Goal: Transaction & Acquisition: Book appointment/travel/reservation

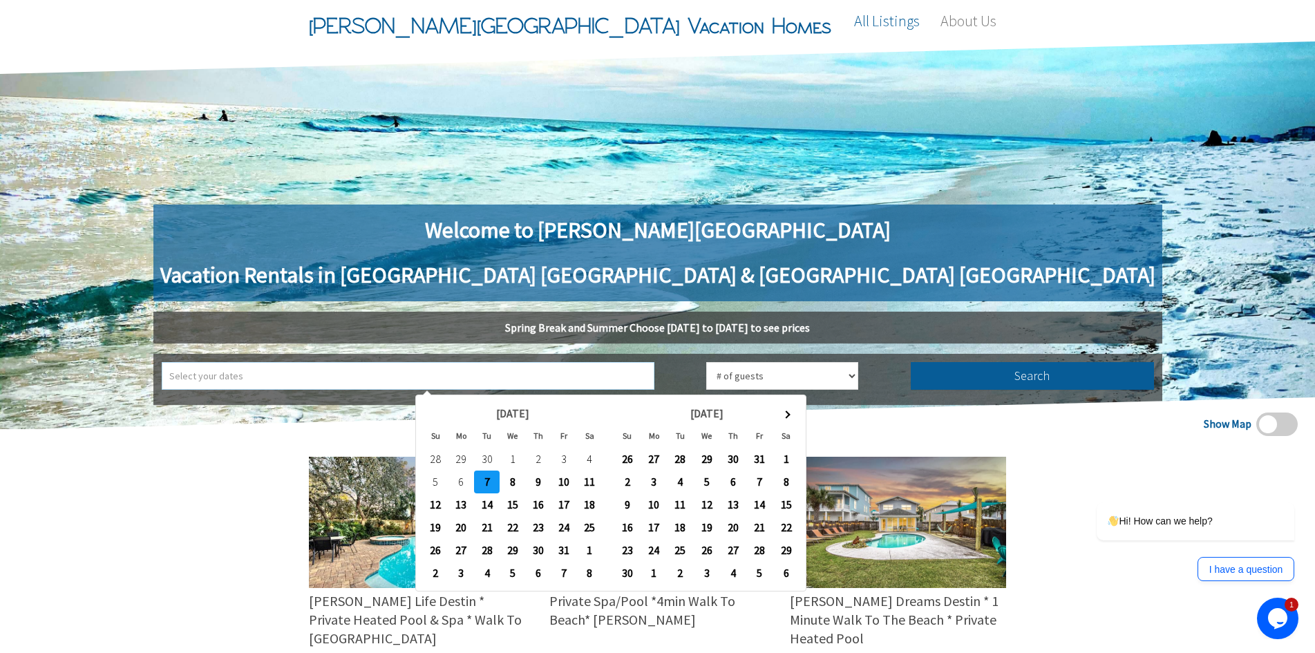
click at [601, 372] on input "text" at bounding box center [408, 376] width 493 height 28
click at [786, 417] on span at bounding box center [786, 415] width 8 height 8
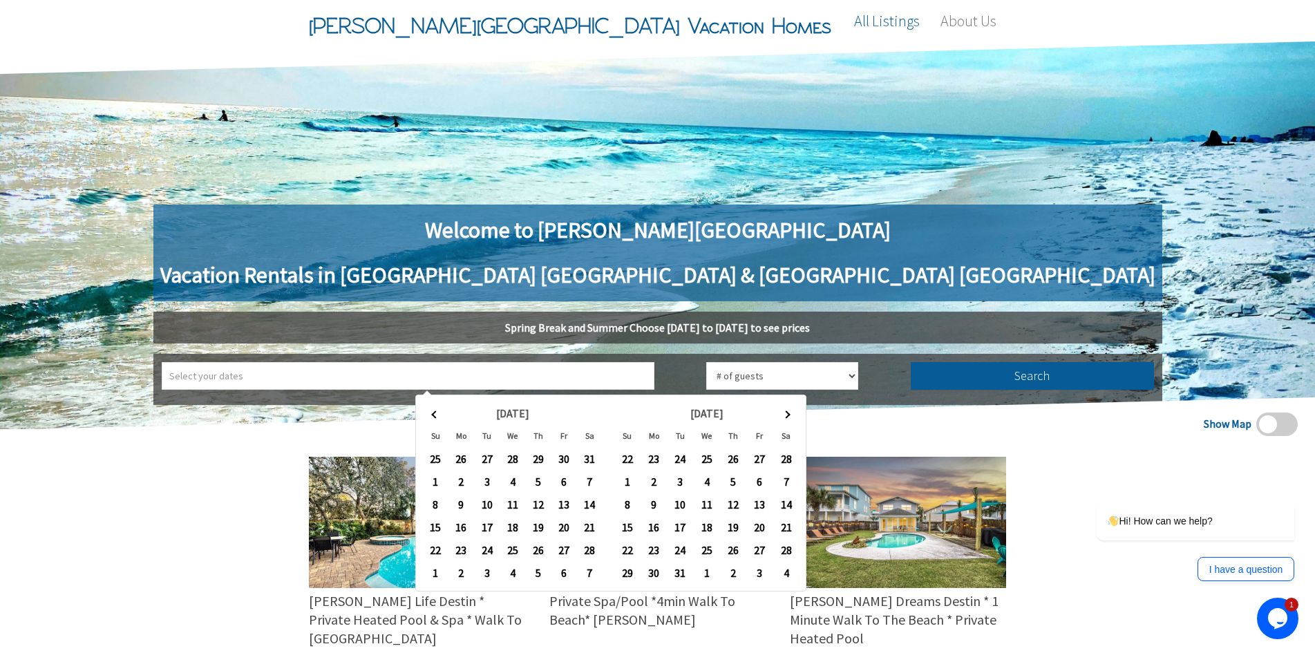
click at [786, 417] on span at bounding box center [786, 415] width 8 height 8
type input "5/3/2026 ➡ 5/9/2026"
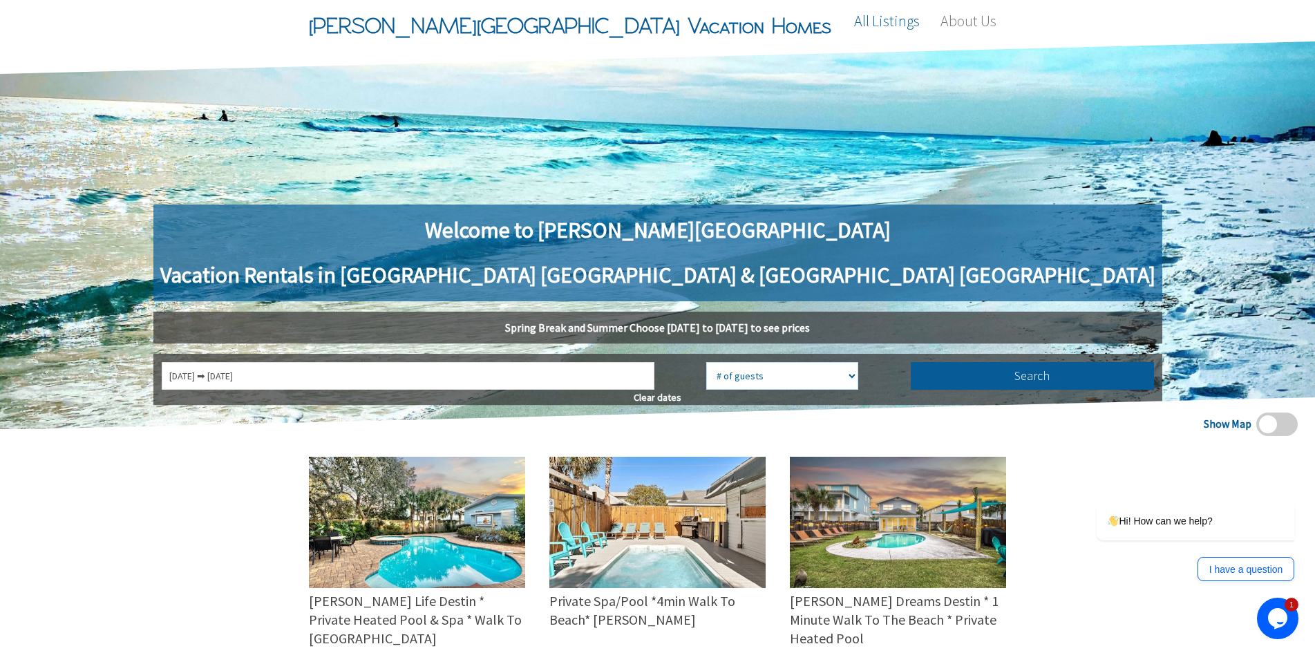
click at [769, 376] on select "# of guests 1 guest 2 guests 3 guests 4 guests 5 guests 6 guests 7 guests 8 gue…" at bounding box center [782, 376] width 152 height 28
select select "18"
click at [706, 362] on select "# of guests 1 guest 2 guests 3 guests 4 guests 5 guests 6 guests 7 guests 8 gue…" at bounding box center [782, 376] width 152 height 28
click at [911, 375] on button "Search" at bounding box center [1032, 376] width 243 height 28
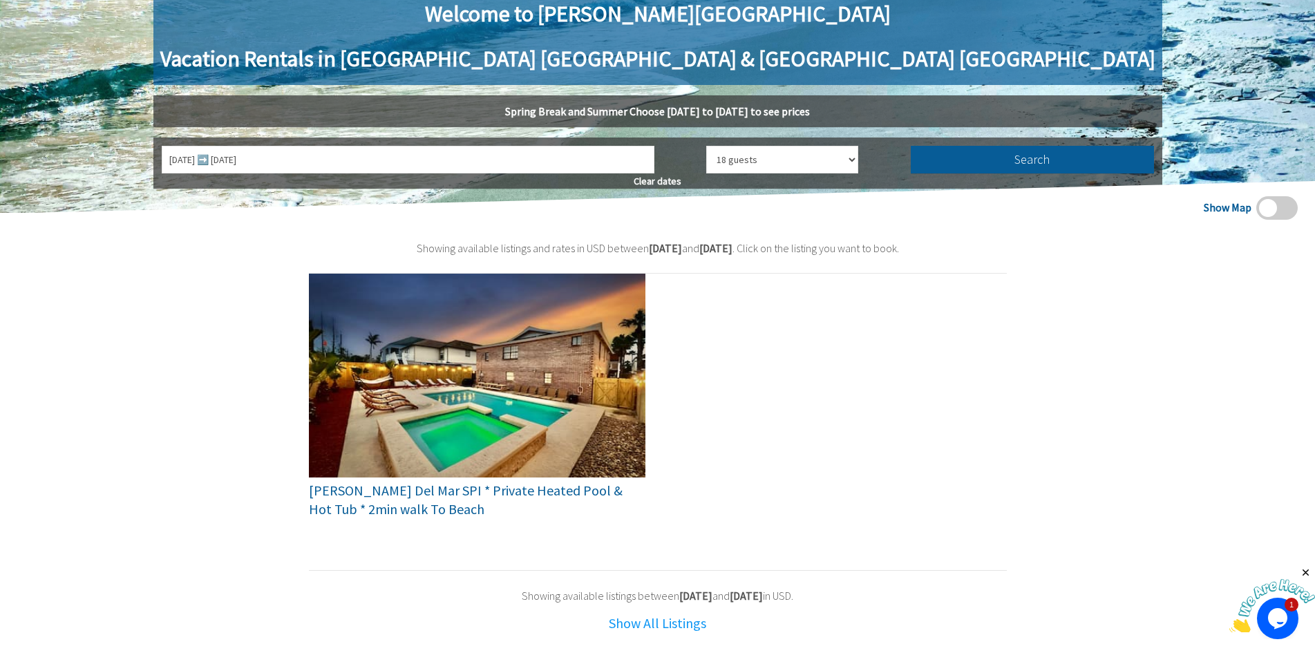
scroll to position [207, 0]
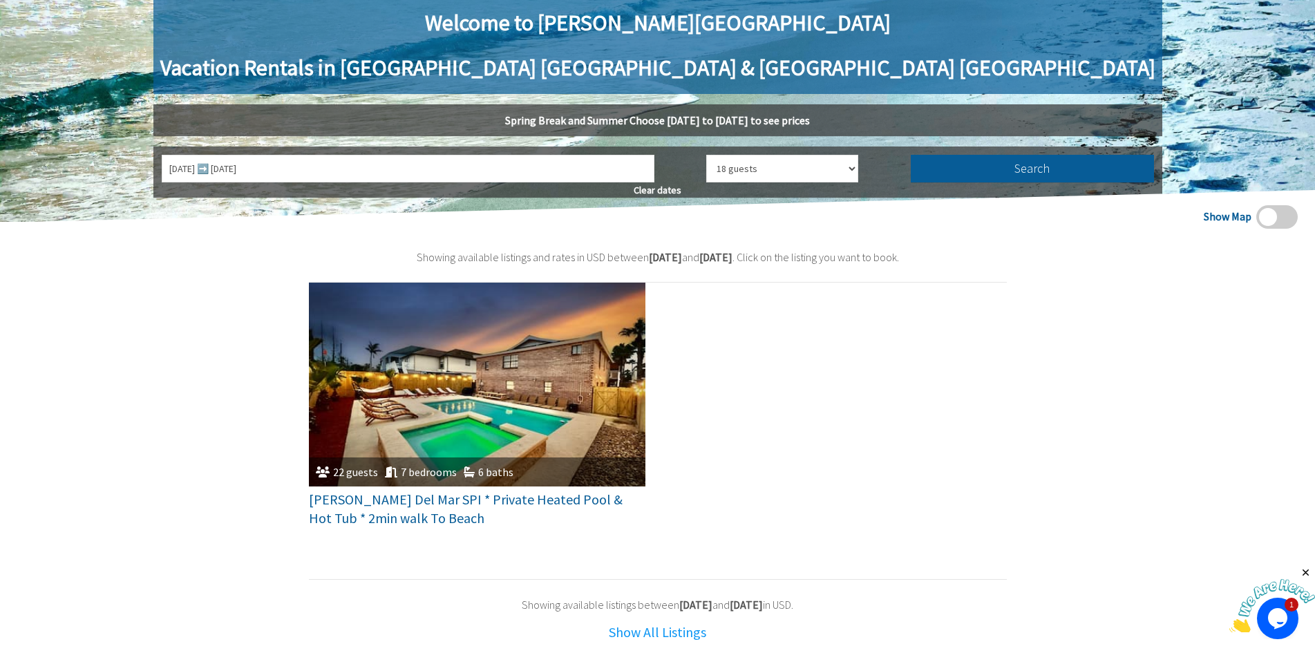
click at [414, 471] on div "7 bedrooms" at bounding box center [417, 471] width 79 height 15
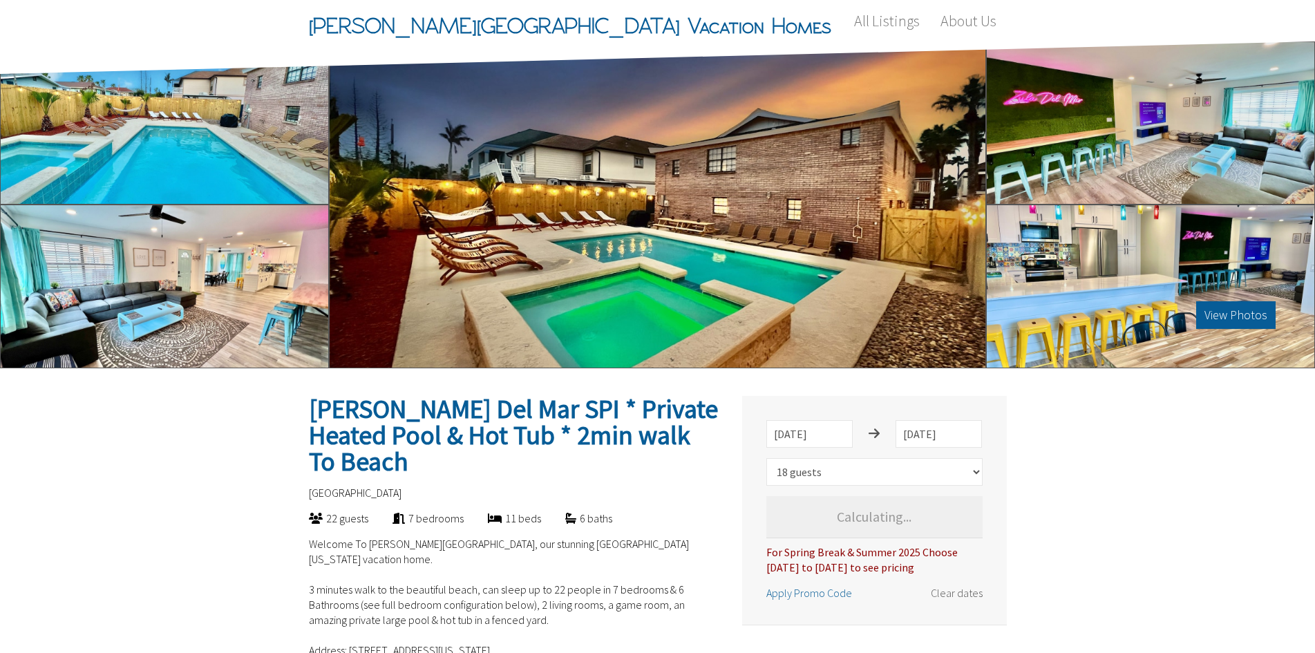
select select "18"
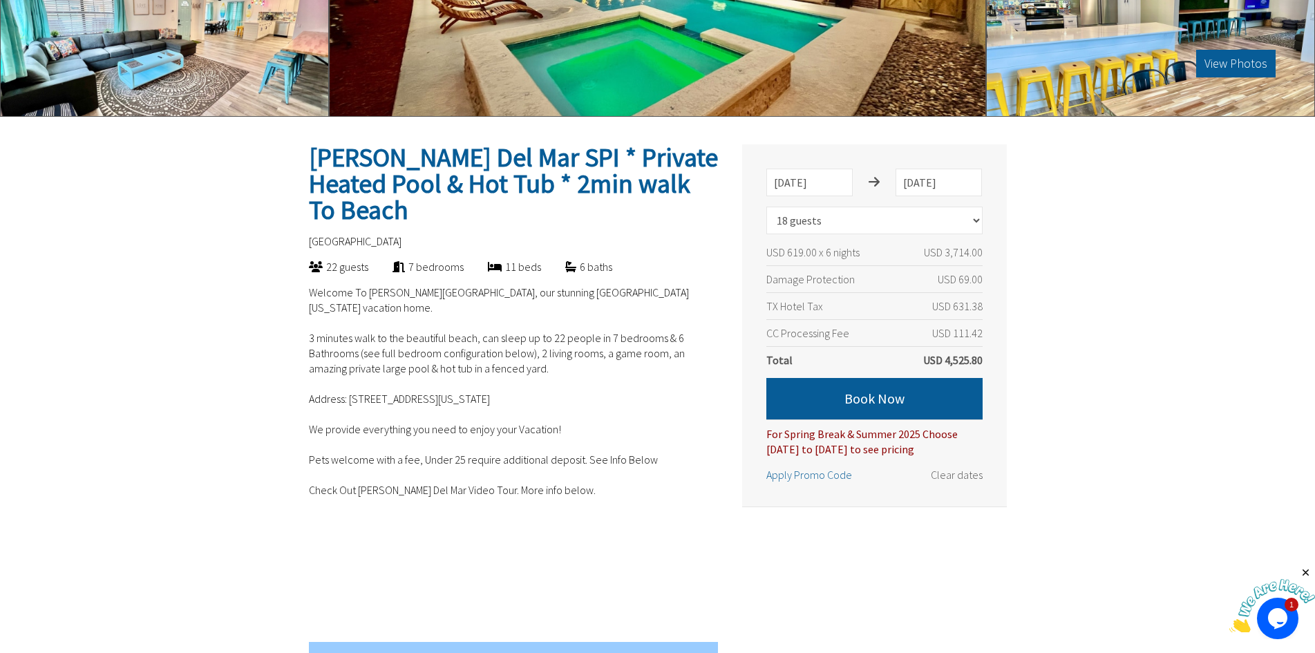
scroll to position [276, 0]
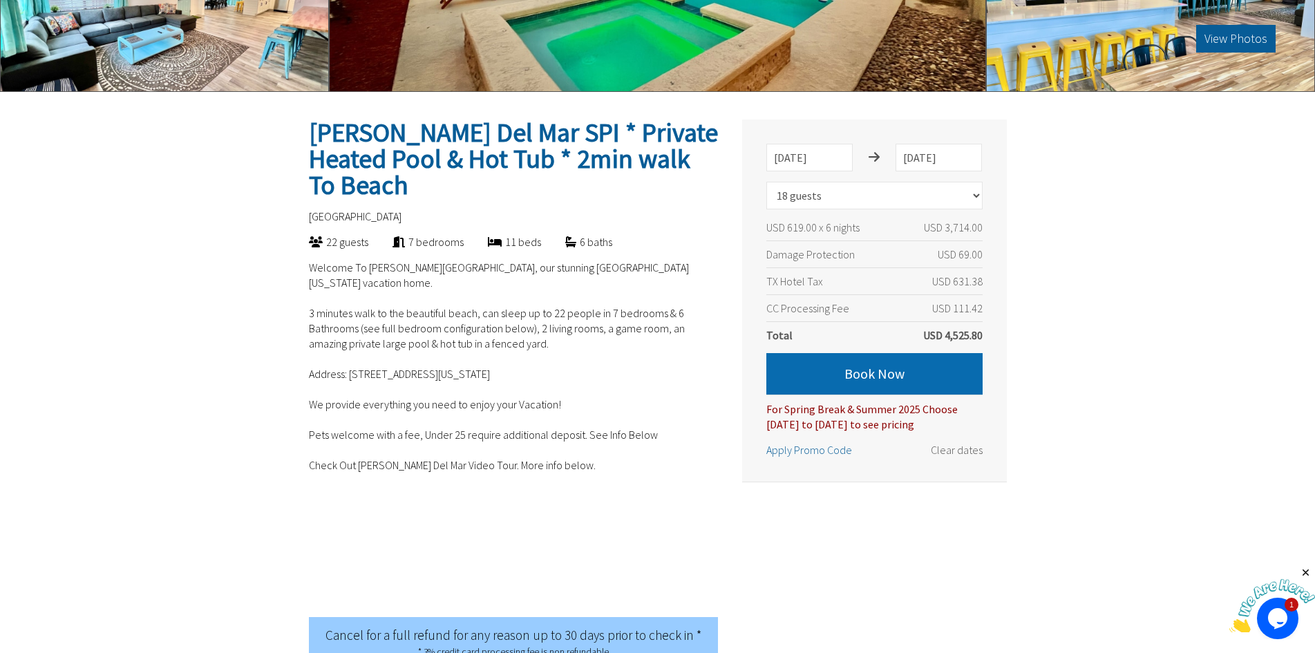
click at [865, 373] on button "Book Now" at bounding box center [874, 373] width 216 height 41
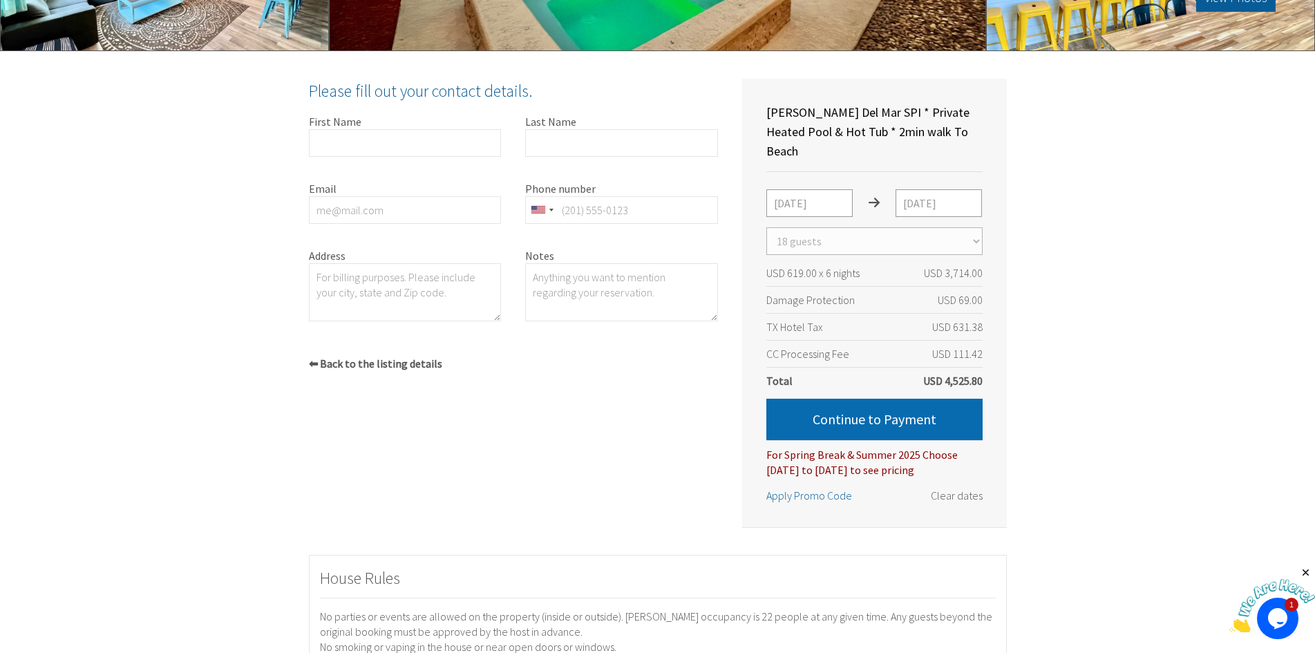
scroll to position [303, 0]
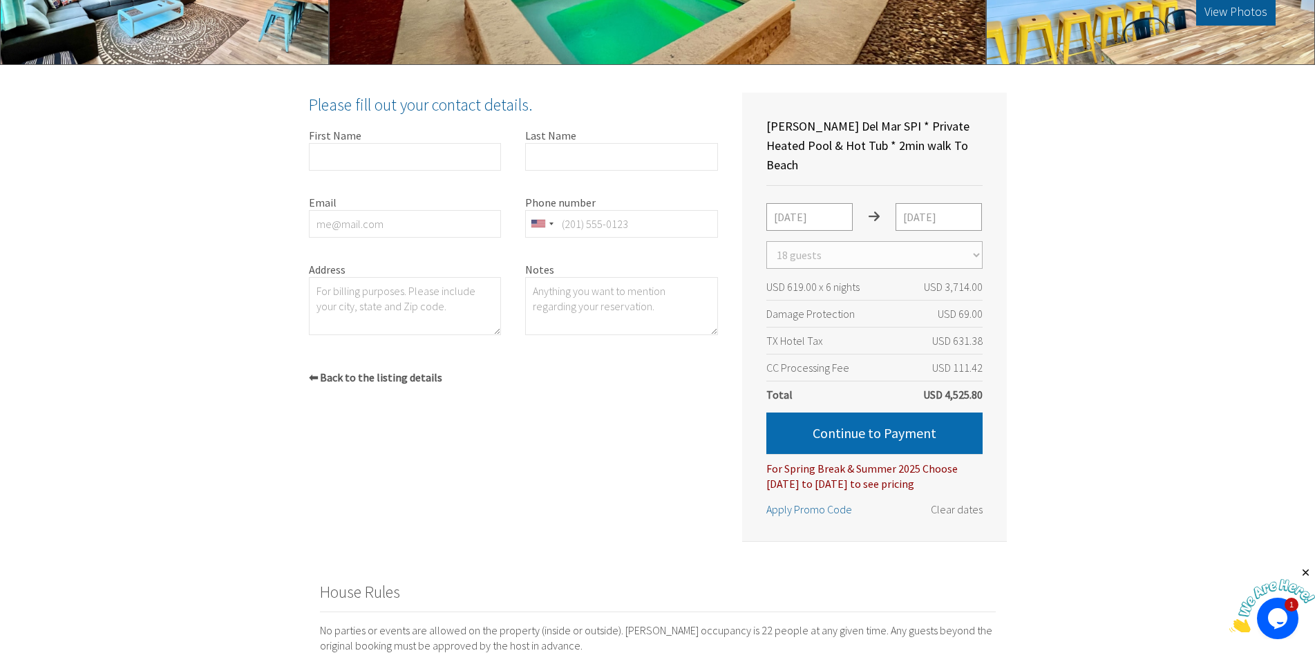
click at [869, 414] on button "Continue to Payment" at bounding box center [874, 433] width 216 height 41
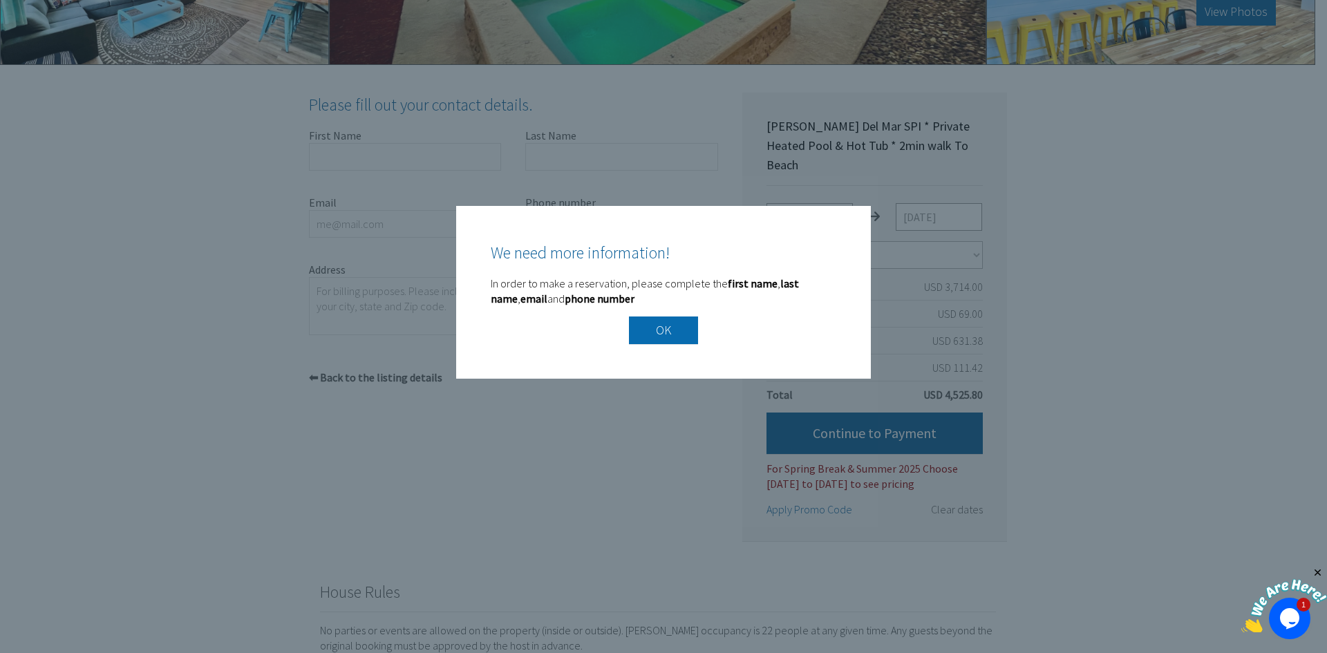
click at [656, 330] on button "OK" at bounding box center [663, 331] width 69 height 28
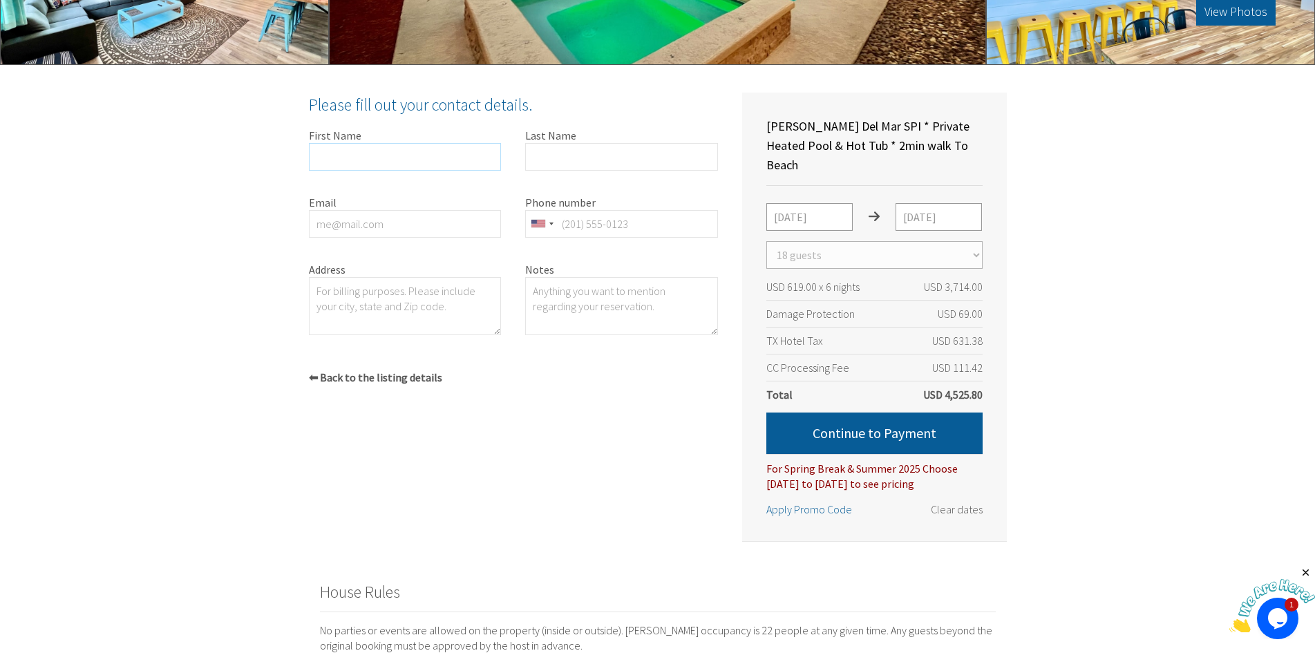
click at [344, 153] on input "First Name" at bounding box center [405, 157] width 193 height 28
drag, startPoint x: 360, startPoint y: 159, endPoint x: 110, endPoint y: 158, distance: 250.2
click at [110, 158] on div "Zula Del Mar SPI * Private Heated Pool & Hot Tub * 2min walk To Beach South Pad…" at bounding box center [657, 476] width 1315 height 822
type input "Garlon"
type input "Freeman"
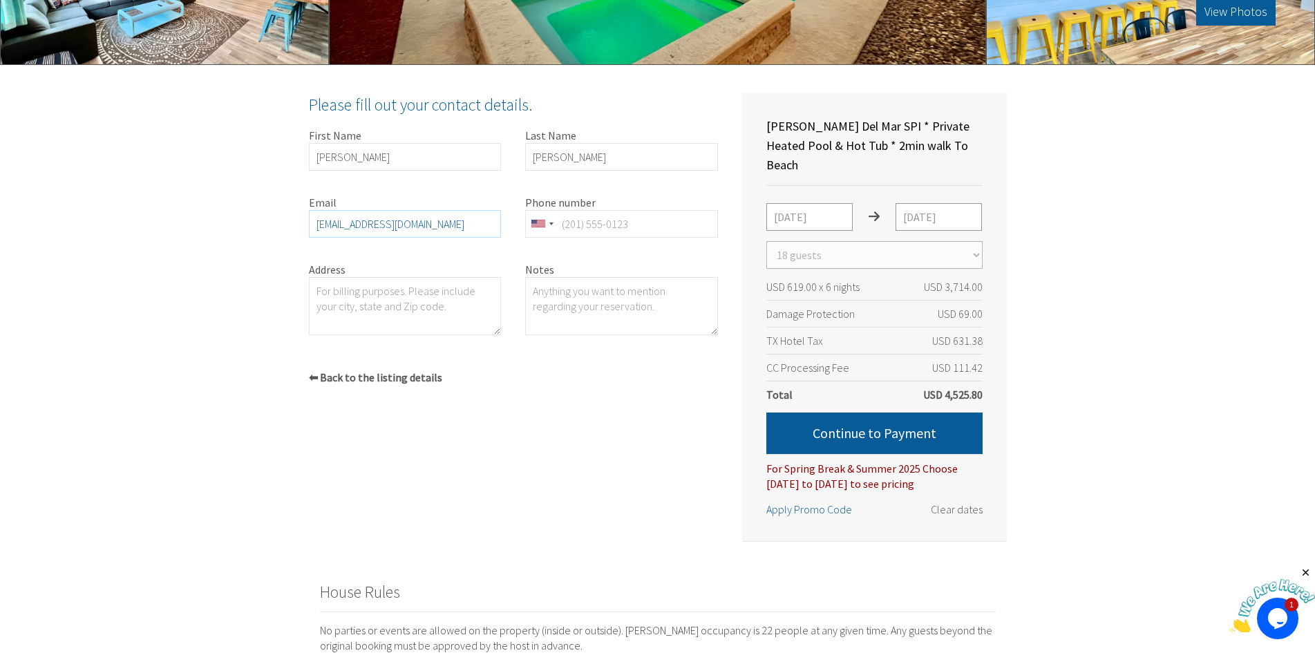
type input "freemang@plisd.net"
click at [569, 229] on input "Phone number" at bounding box center [621, 224] width 193 height 28
type input "5"
paste input "(512) 488-2328"
type input "(512) 488-2328"
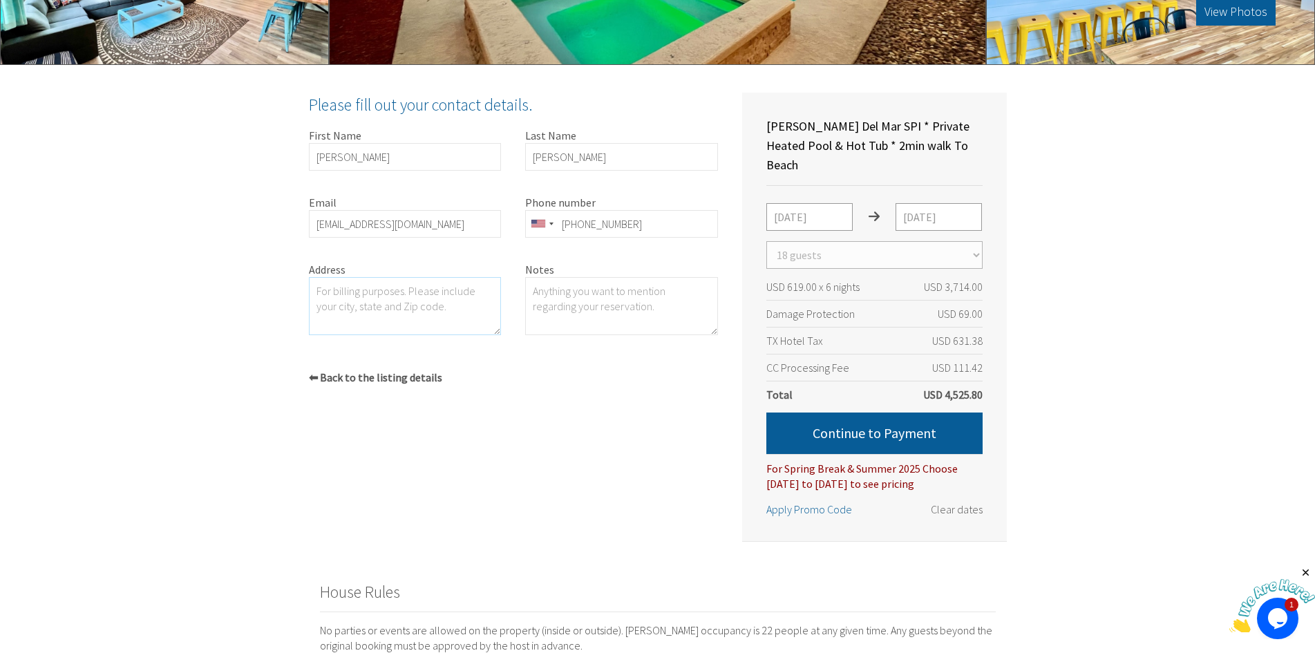
click at [328, 293] on textarea "Address" at bounding box center [405, 306] width 193 height 58
paste textarea "6910 San Marcos Hwy #80"
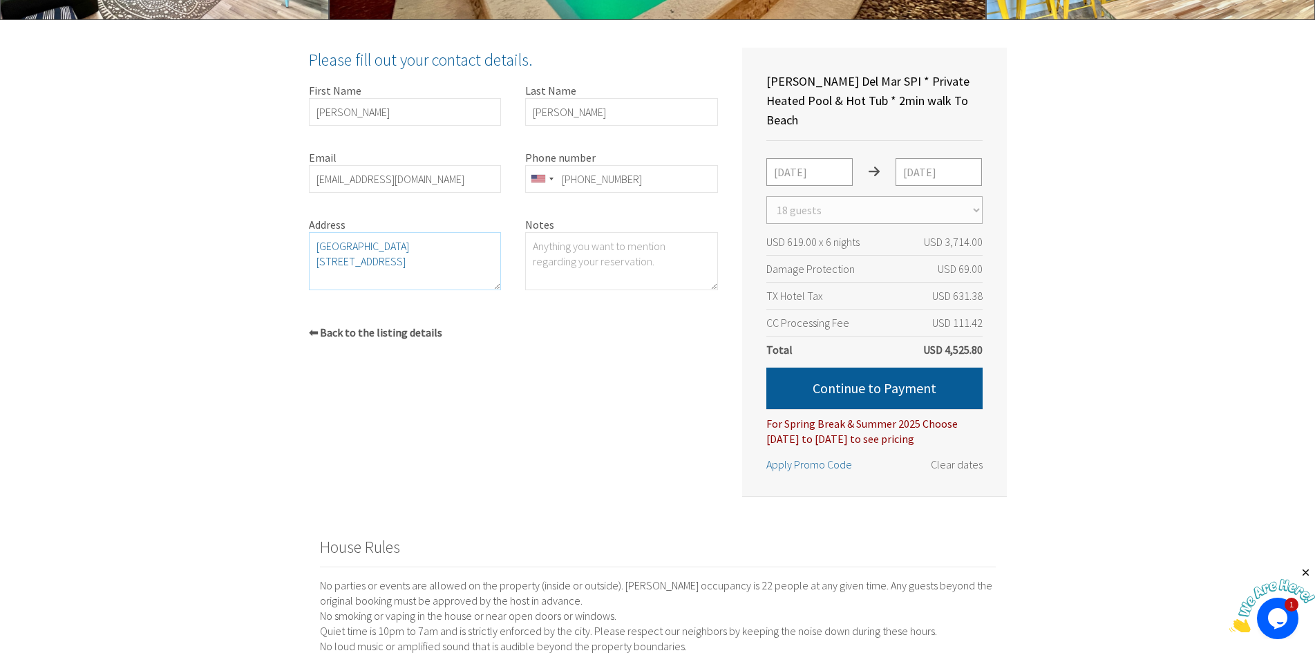
scroll to position [372, 0]
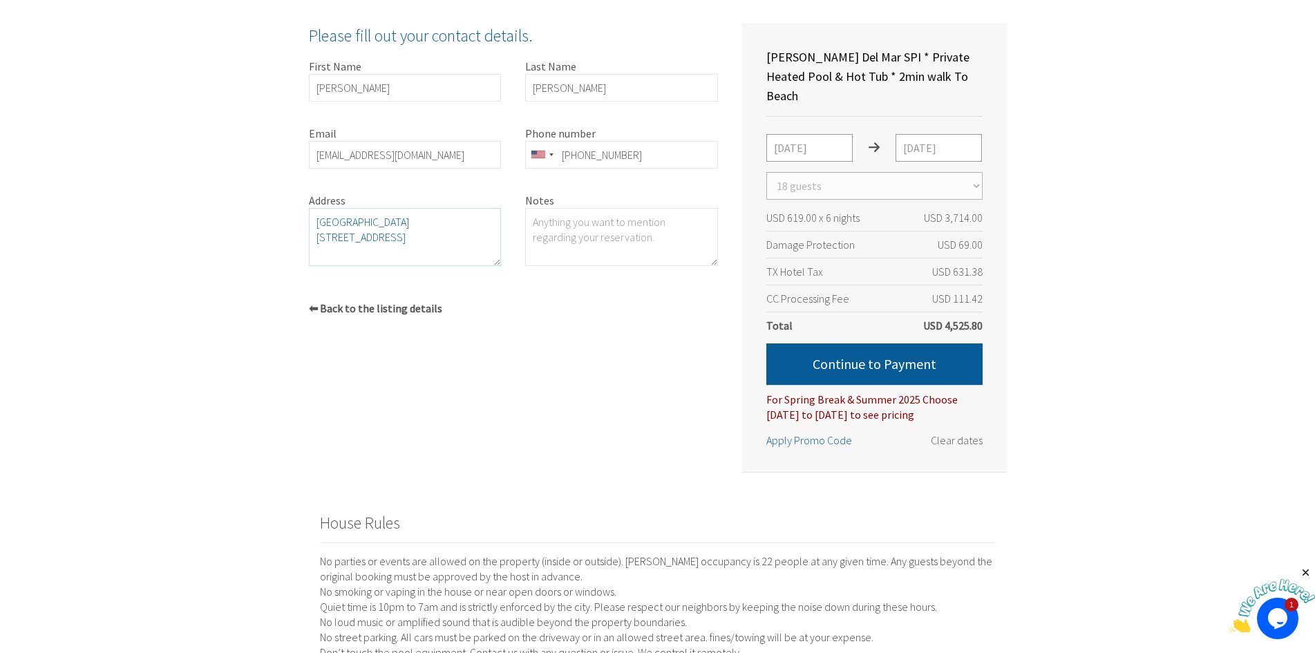
type textarea "Prairie Lea High School 6910 San Marcos Hwy #80 Prairie Lea, TX 79661"
click at [536, 223] on textarea "Notes" at bounding box center [621, 237] width 193 height 58
click at [551, 237] on textarea "This is for our senior trip. There will be 16 atudents and 2 adult sponsors/tea…" at bounding box center [621, 237] width 193 height 58
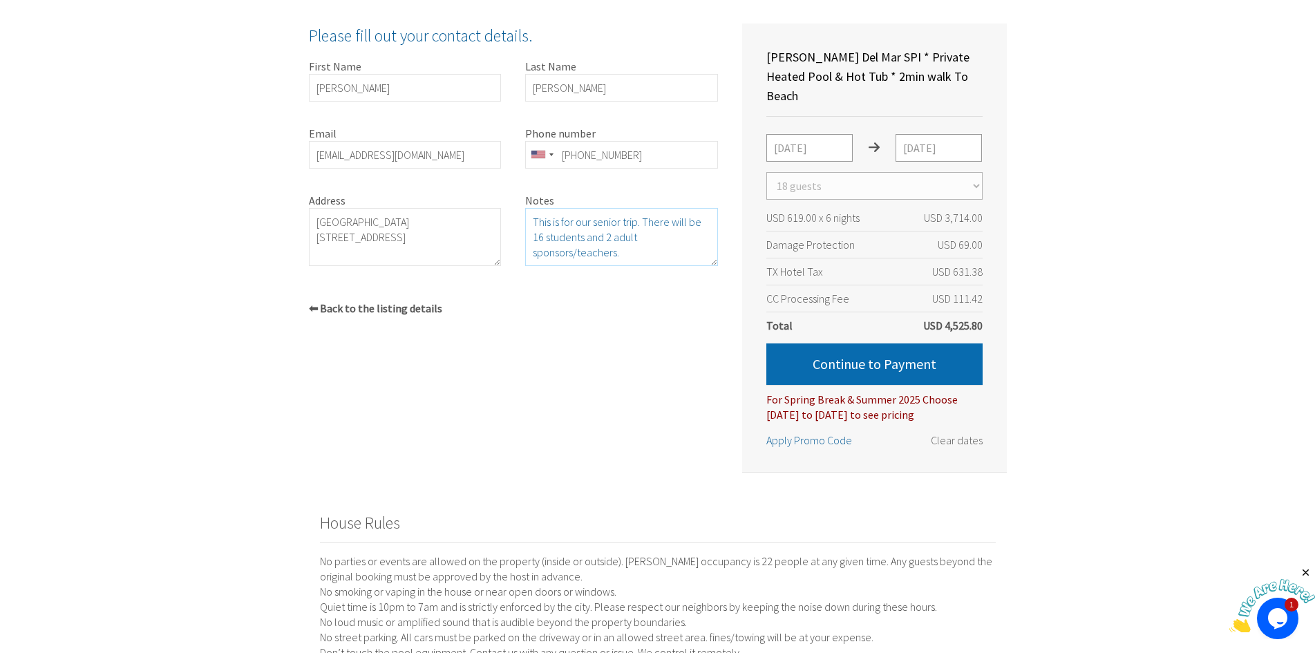
type textarea "This is for our senior trip. There will be 16 students and 2 adult sponsors/tea…"
click at [844, 343] on button "Continue to Payment" at bounding box center [874, 363] width 216 height 41
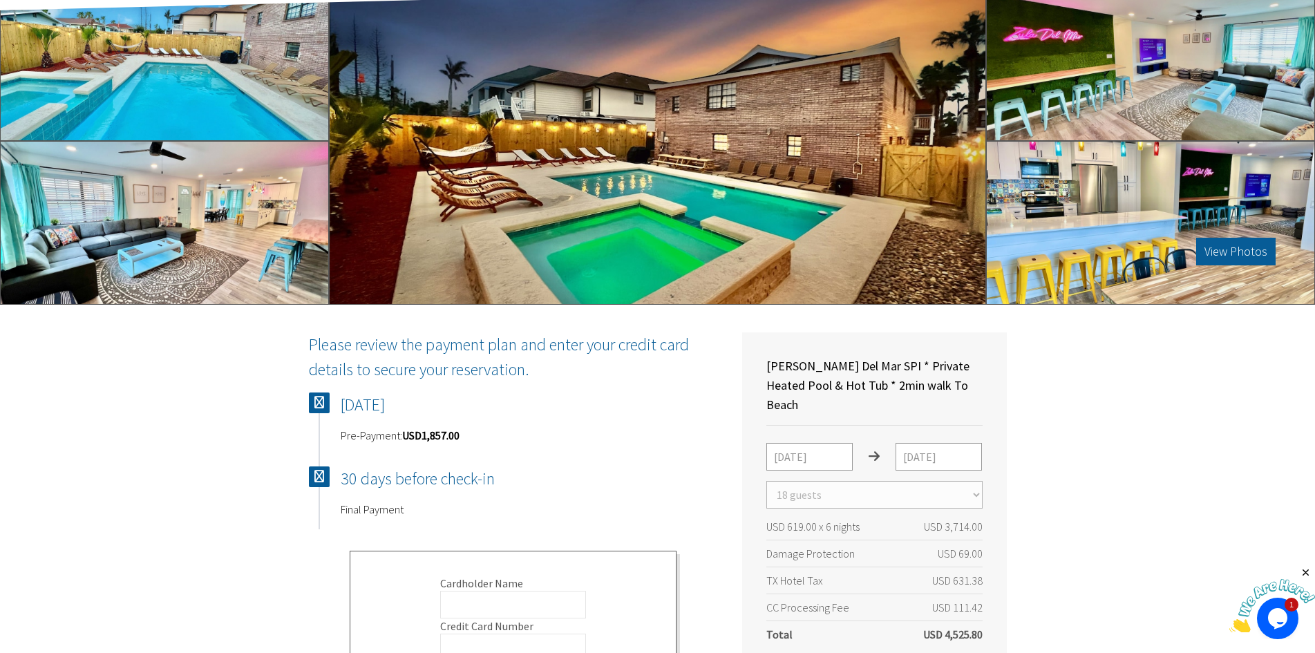
scroll to position [0, 0]
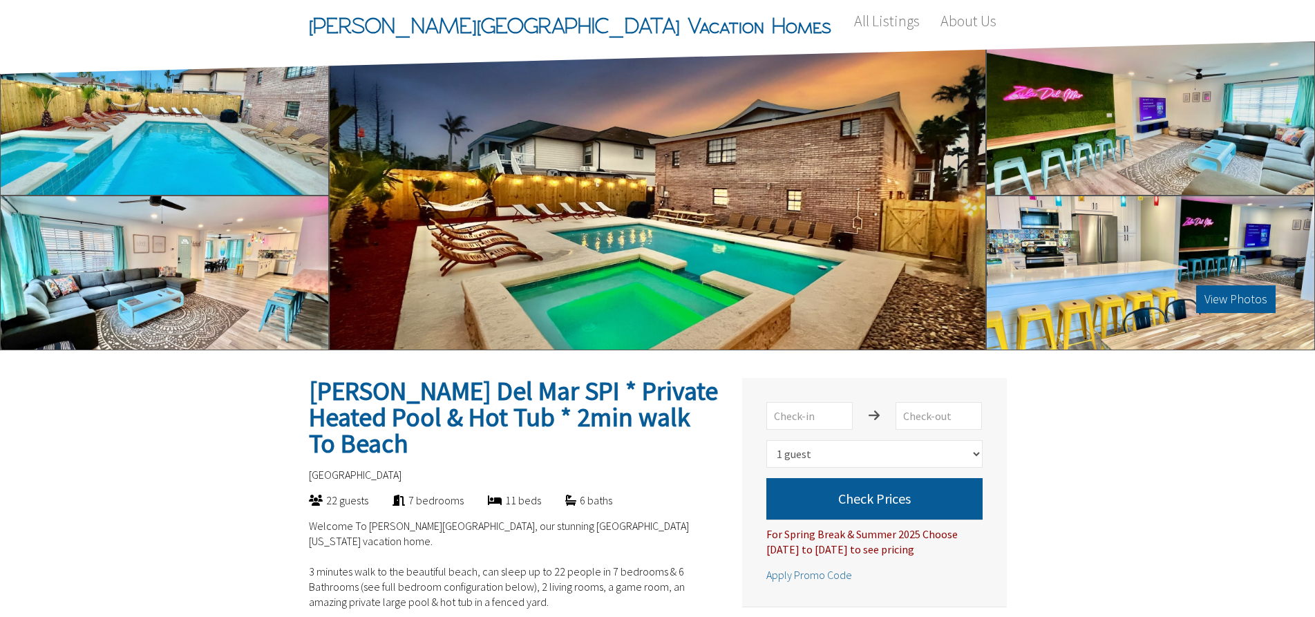
select select "1"
